Goal: Task Accomplishment & Management: Complete application form

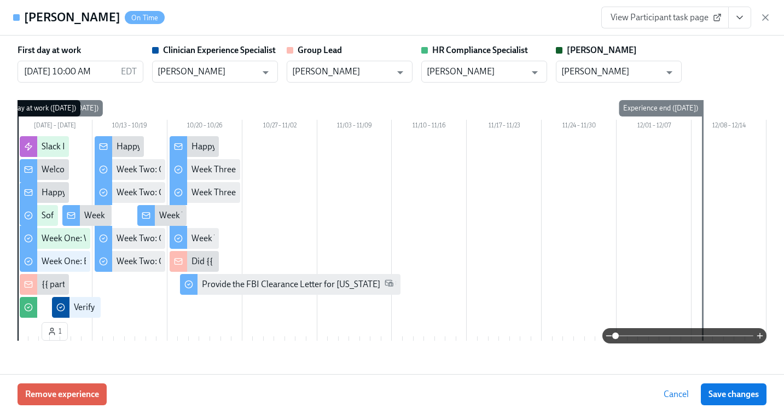
scroll to position [0, 16293]
click at [766, 11] on div "View Participant task page" at bounding box center [686, 18] width 170 height 22
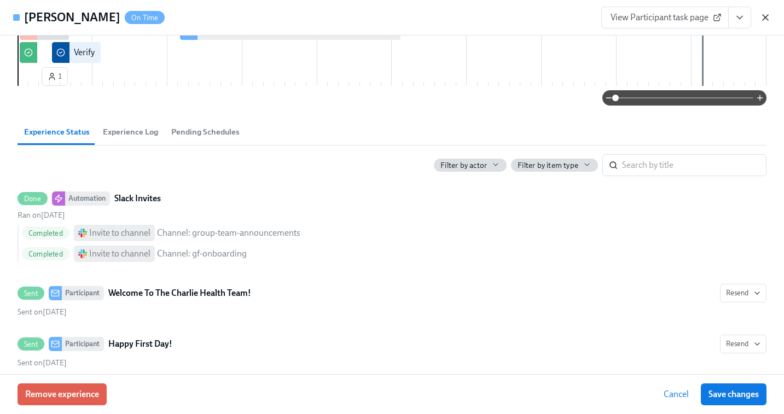
click at [763, 19] on icon "button" at bounding box center [764, 17] width 5 height 5
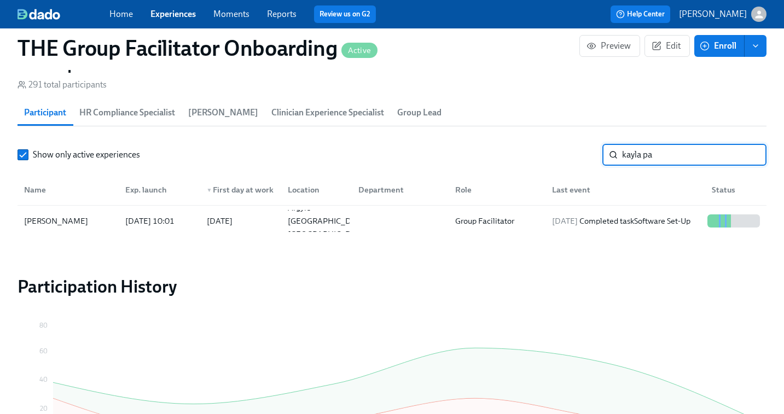
click at [640, 157] on input "kayla pa" at bounding box center [694, 155] width 144 height 22
paste input "Melissa Kelly"
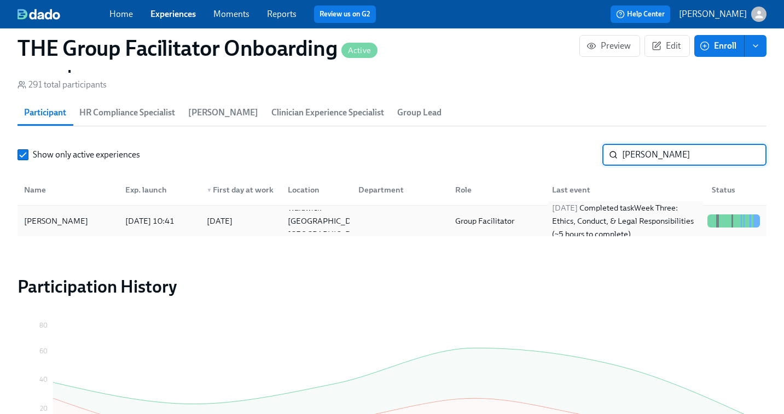
type input "Melissa Kelly"
click at [618, 218] on div "2025/10/09 Completed task Week Three: Ethics, Conduct, & Legal Responsibilities…" at bounding box center [625, 220] width 156 height 39
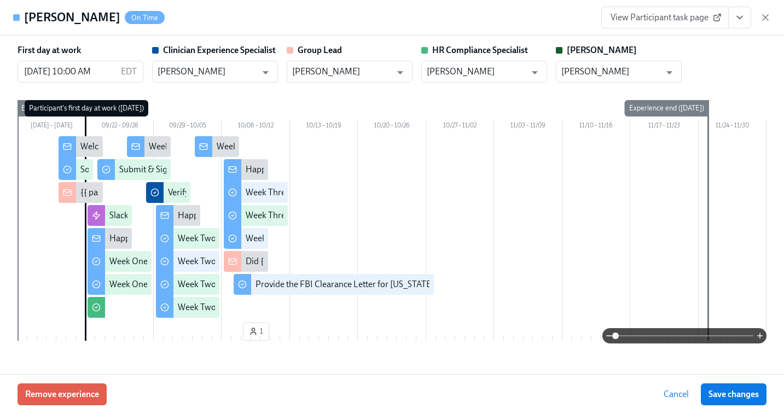
click at [697, 21] on span "View Participant task page" at bounding box center [664, 17] width 109 height 11
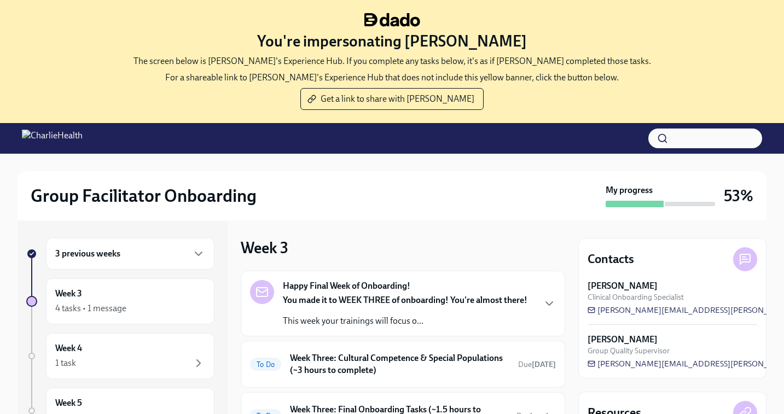
scroll to position [36, 0]
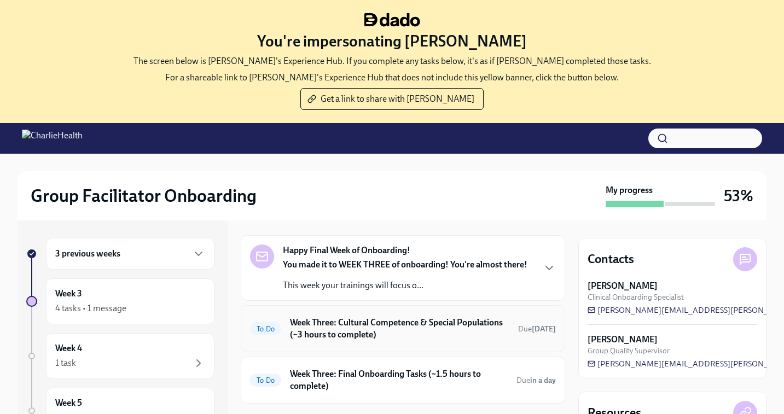
click at [336, 328] on h6 "Week Three: Cultural Competence & Special Populations (~3 hours to complete)" at bounding box center [399, 329] width 219 height 24
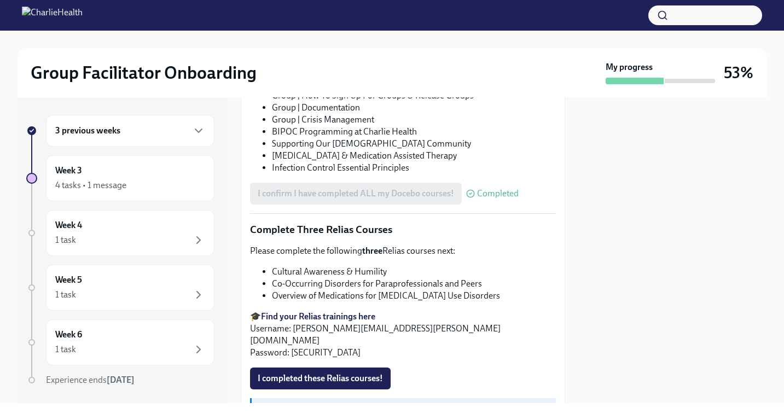
scroll to position [853, 0]
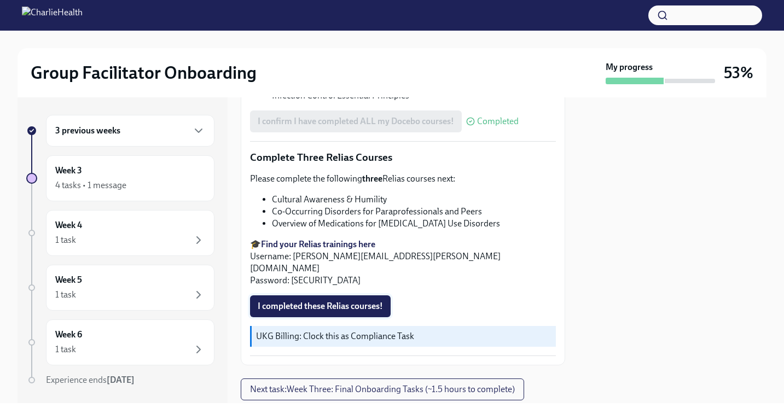
click at [318, 301] on span "I completed these Relias courses!" at bounding box center [320, 306] width 125 height 11
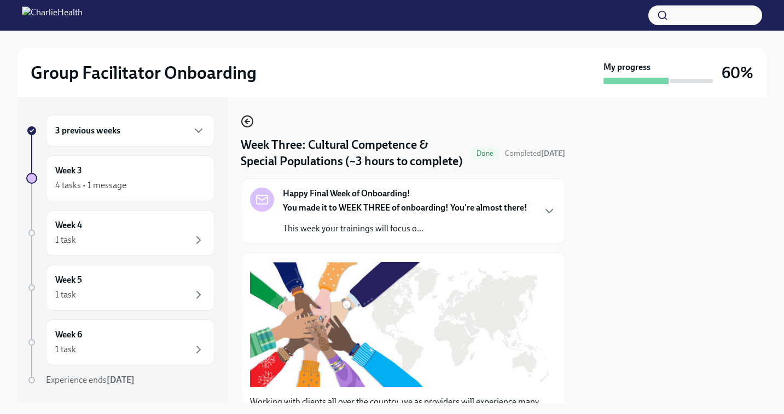
click at [248, 119] on icon "button" at bounding box center [247, 121] width 13 height 13
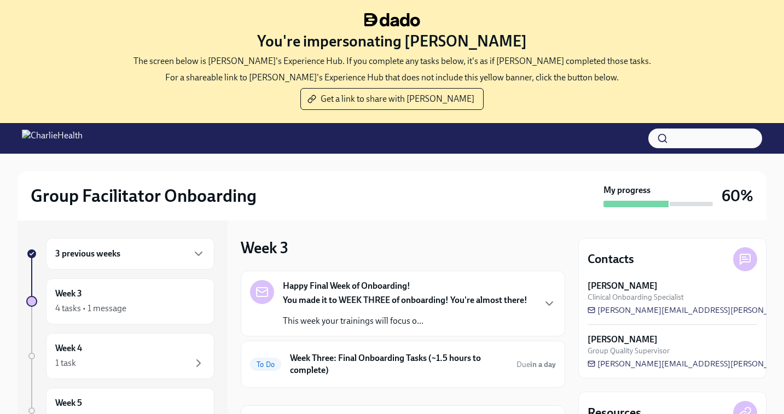
scroll to position [112, 0]
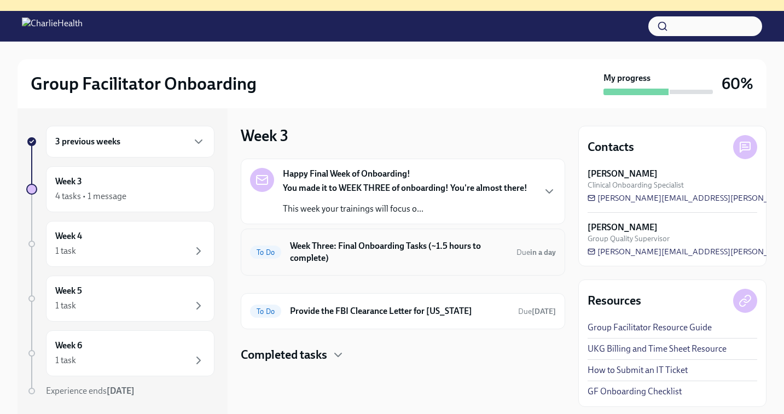
click at [371, 254] on h6 "Week Three: Final Onboarding Tasks (~1.5 hours to complete)" at bounding box center [399, 252] width 218 height 24
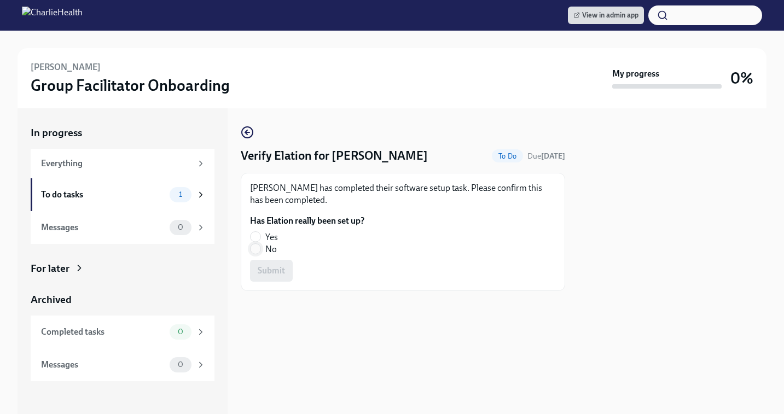
click at [255, 249] on input "No" at bounding box center [255, 249] width 10 height 10
radio input "true"
click at [268, 276] on span "Submit" at bounding box center [271, 270] width 27 height 11
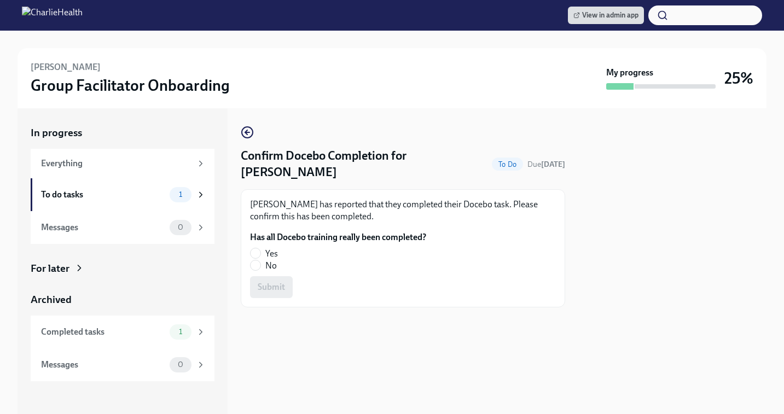
click at [262, 248] on label "Yes" at bounding box center [333, 254] width 167 height 12
click at [260, 248] on input "Yes" at bounding box center [255, 253] width 10 height 10
radio input "true"
click at [268, 282] on span "Submit" at bounding box center [271, 287] width 27 height 11
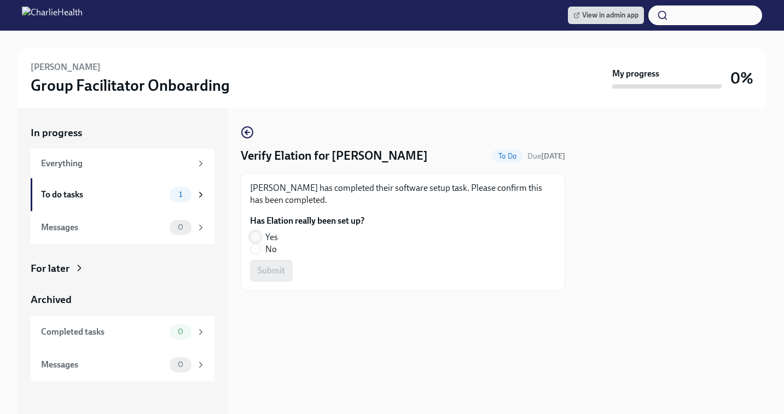
click at [259, 238] on input "Yes" at bounding box center [255, 237] width 10 height 10
radio input "true"
click at [277, 273] on span "Submit" at bounding box center [271, 270] width 27 height 11
